Goal: Information Seeking & Learning: Learn about a topic

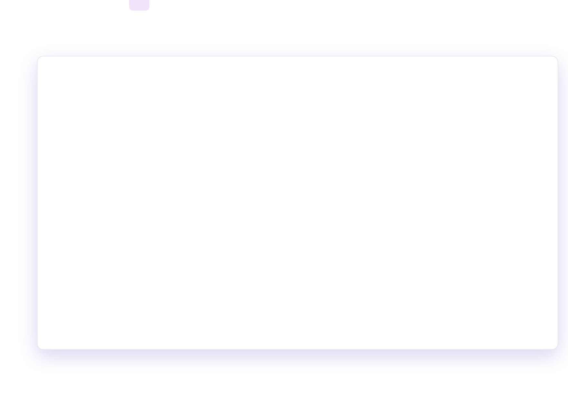
click at [203, 309] on p "Noloco is a no code application that connects to Airtable, SmartSuite, and othe…" at bounding box center [284, 320] width 264 height 23
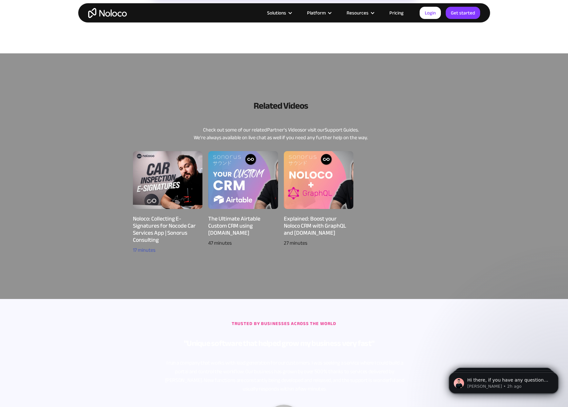
scroll to position [292, 0]
click at [159, 219] on div "Noloco: Collecting E-Signatures for Nocode Car Services App | Sonorus Consulting" at bounding box center [168, 230] width 70 height 28
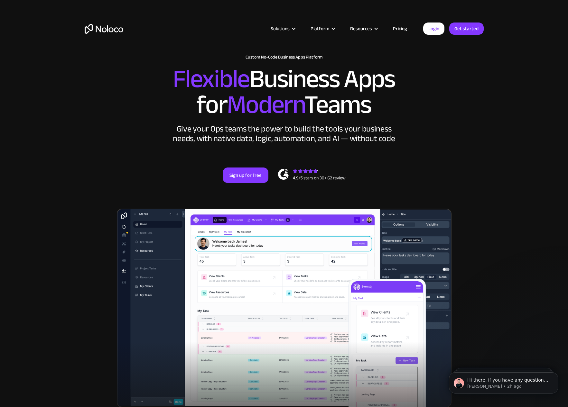
click at [404, 28] on link "Pricing" at bounding box center [400, 28] width 30 height 8
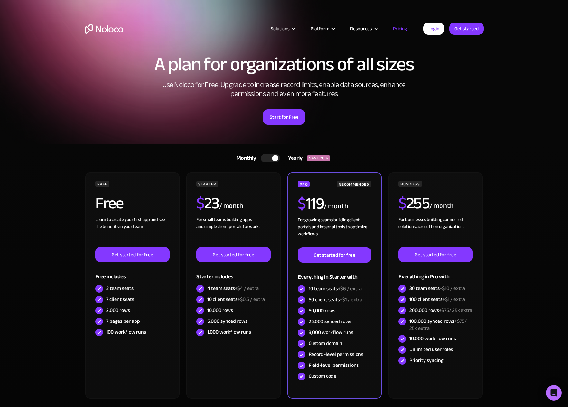
click at [271, 158] on div at bounding box center [270, 158] width 19 height 8
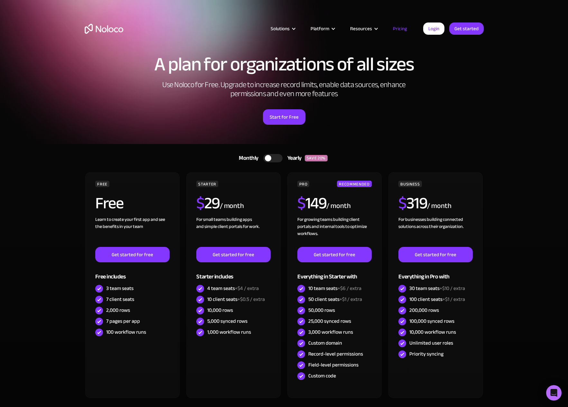
click at [273, 157] on div at bounding box center [272, 158] width 19 height 8
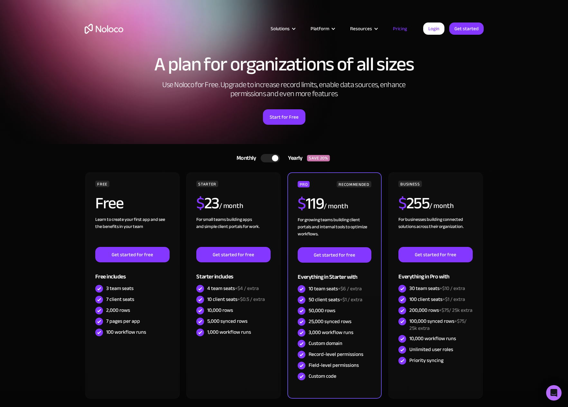
click at [271, 157] on div at bounding box center [270, 158] width 19 height 8
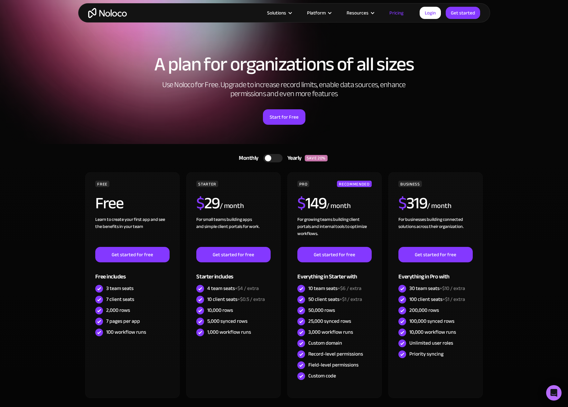
scroll to position [3, 0]
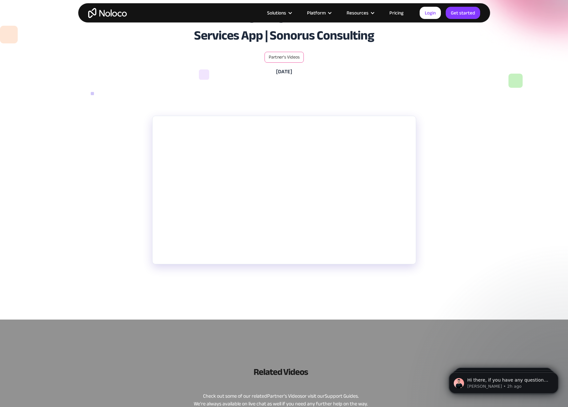
scroll to position [46, 0]
